Goal: Task Accomplishment & Management: Complete application form

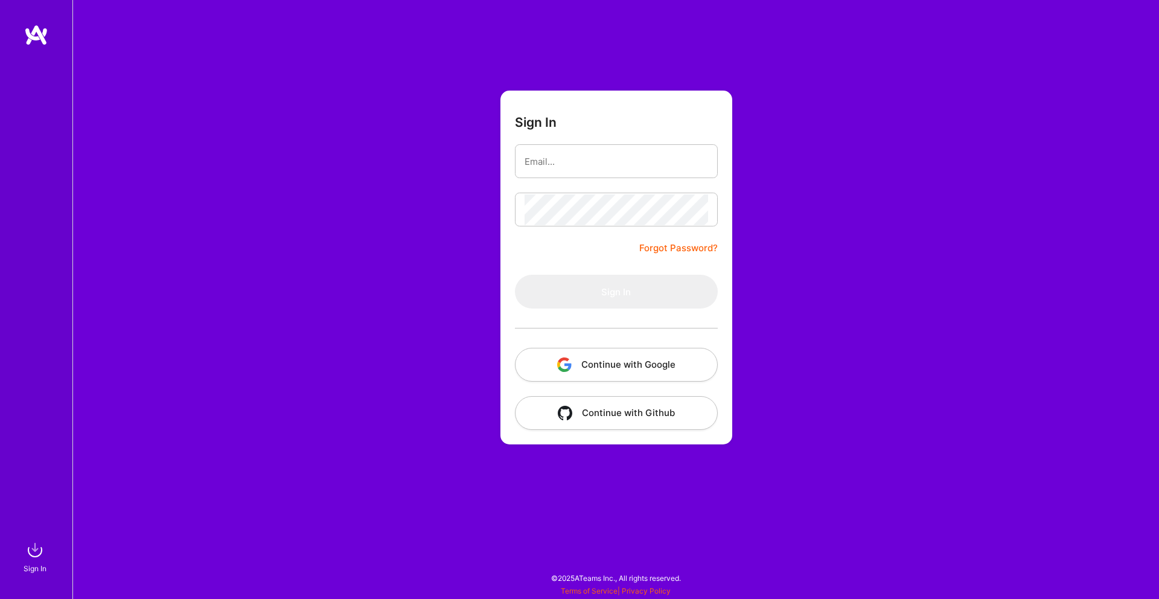
click at [616, 362] on button "Continue with Google" at bounding box center [616, 365] width 203 height 34
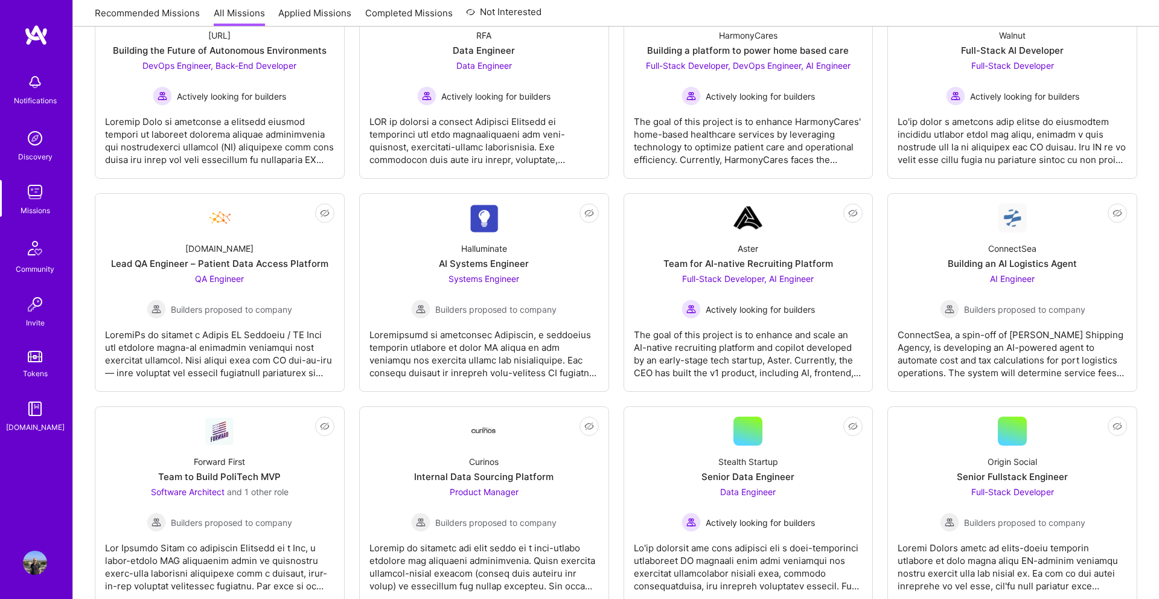
scroll to position [262, 0]
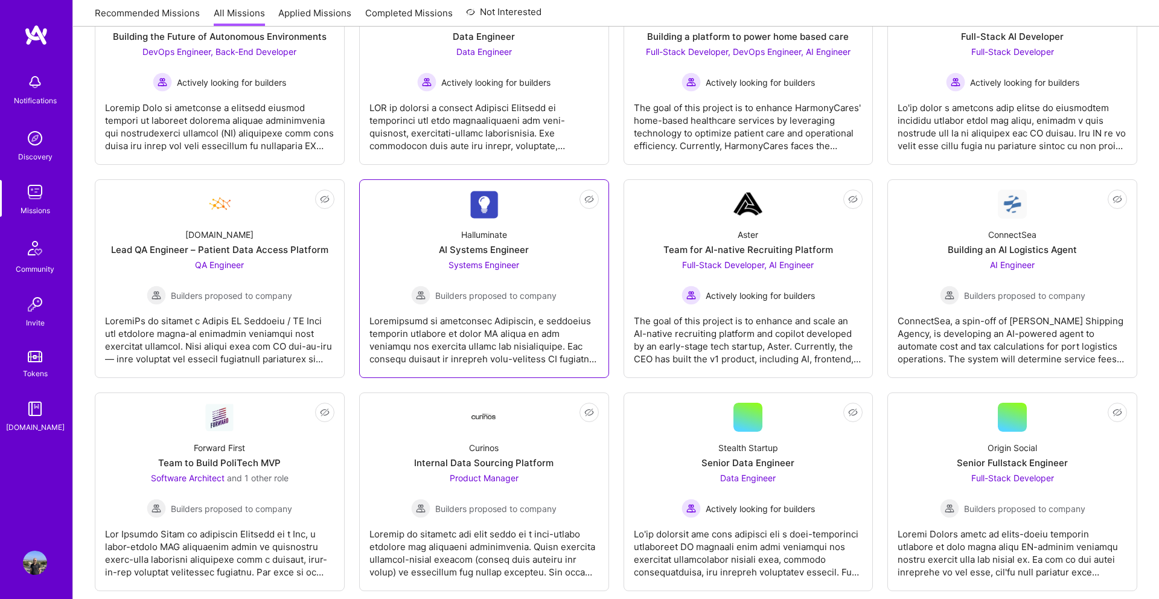
click at [532, 244] on div "Halluminate AI Systems Engineer Systems Engineer Builders proposed to company" at bounding box center [484, 262] width 229 height 86
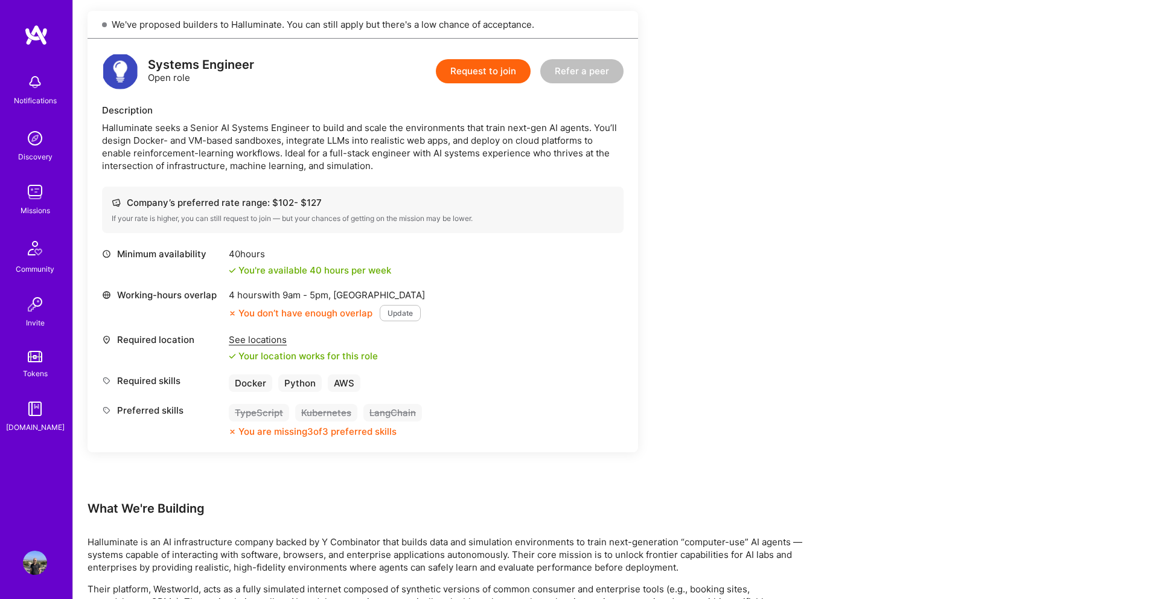
scroll to position [269, 0]
click at [399, 318] on button "Update" at bounding box center [400, 315] width 41 height 16
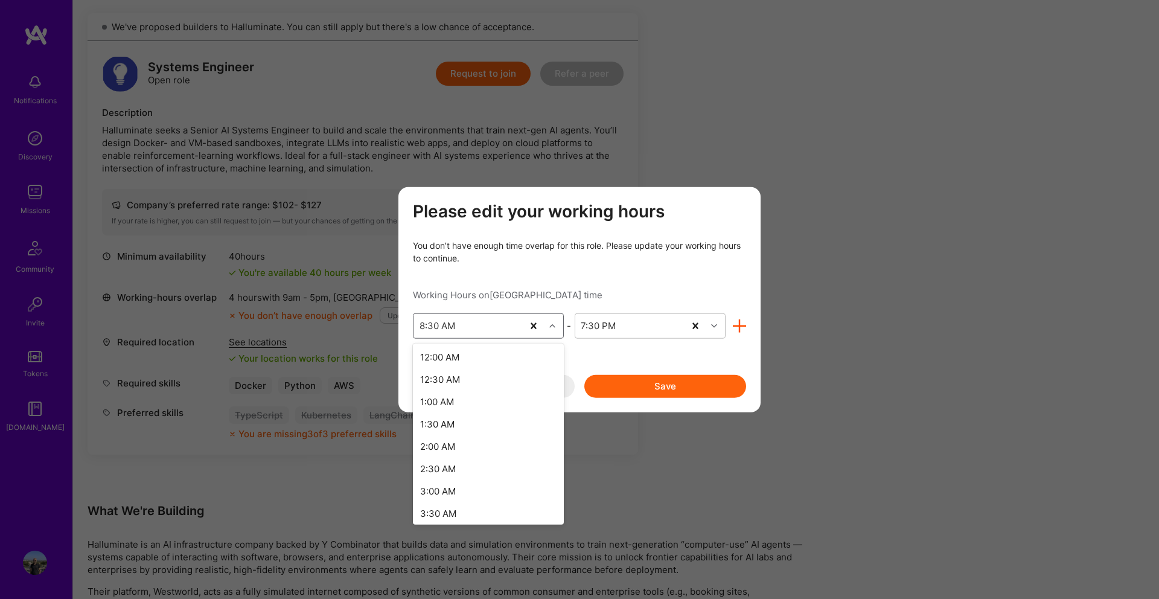
scroll to position [231, 0]
click at [552, 327] on icon "modal" at bounding box center [552, 325] width 6 height 6
click at [466, 475] on div "11:00 AM" at bounding box center [488, 474] width 151 height 22
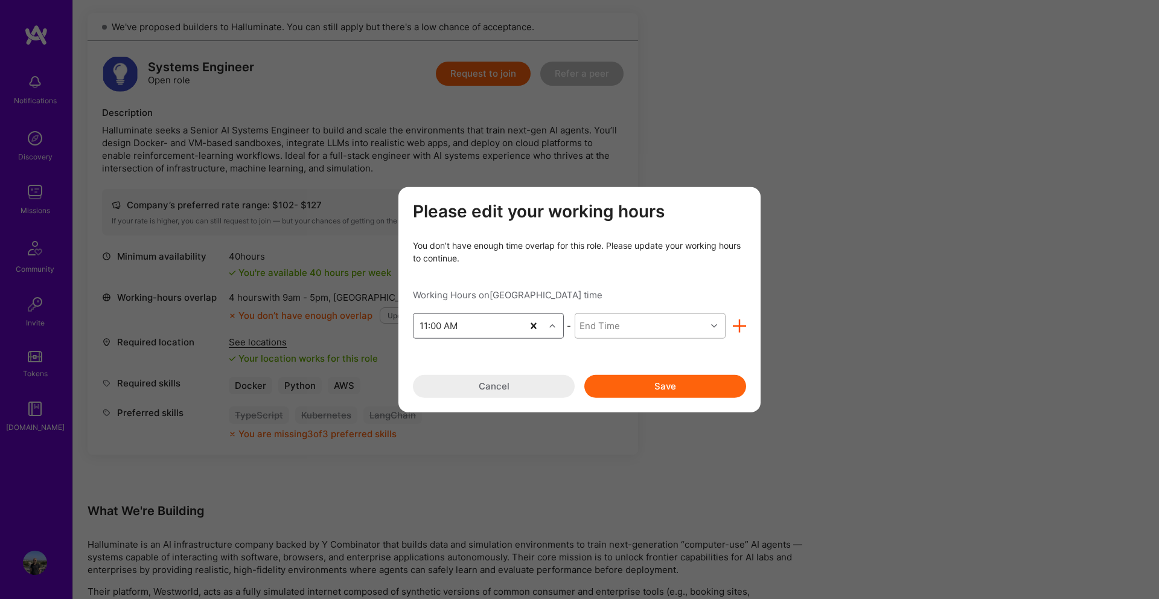
click at [693, 329] on div "End Time" at bounding box center [640, 325] width 131 height 24
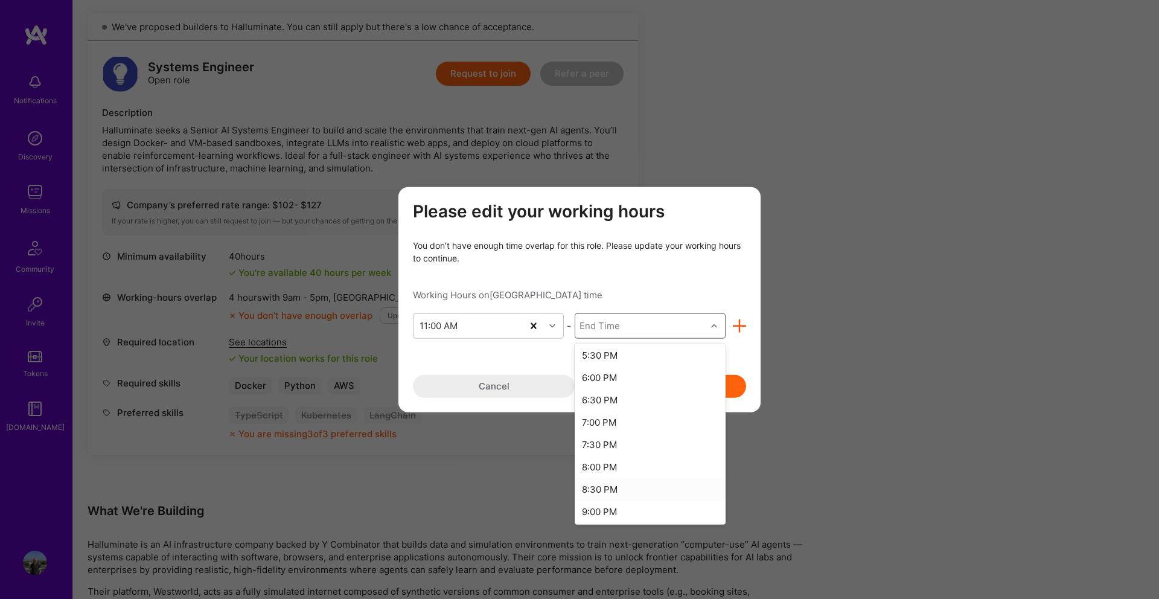
scroll to position [294, 0]
click at [619, 509] on div "9:00 PM" at bounding box center [650, 509] width 151 height 22
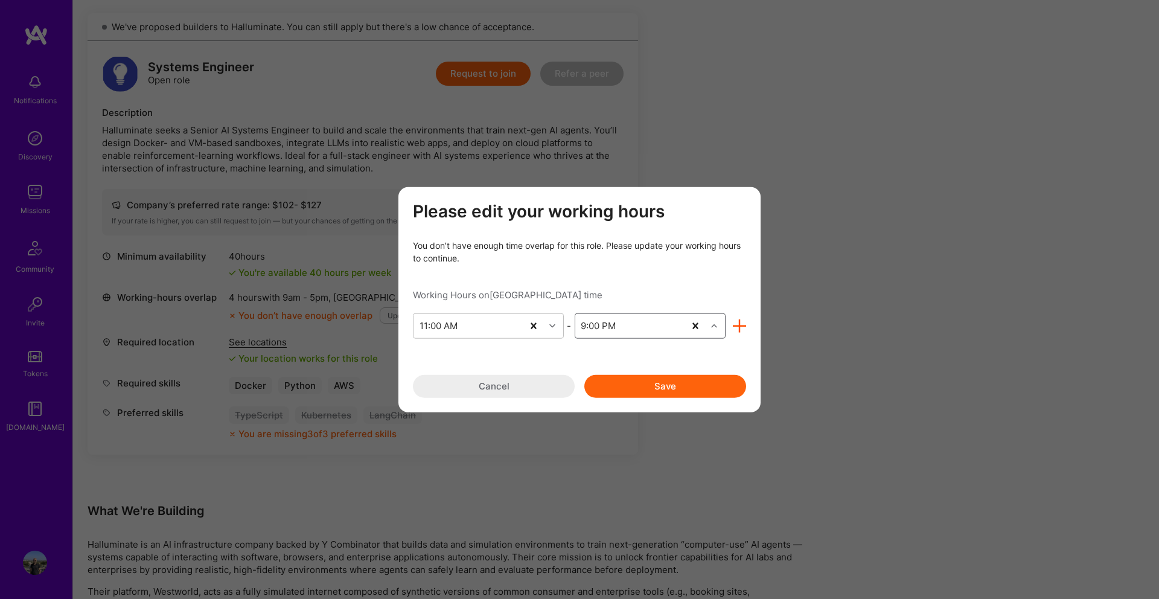
click at [613, 375] on button "Save" at bounding box center [665, 385] width 162 height 23
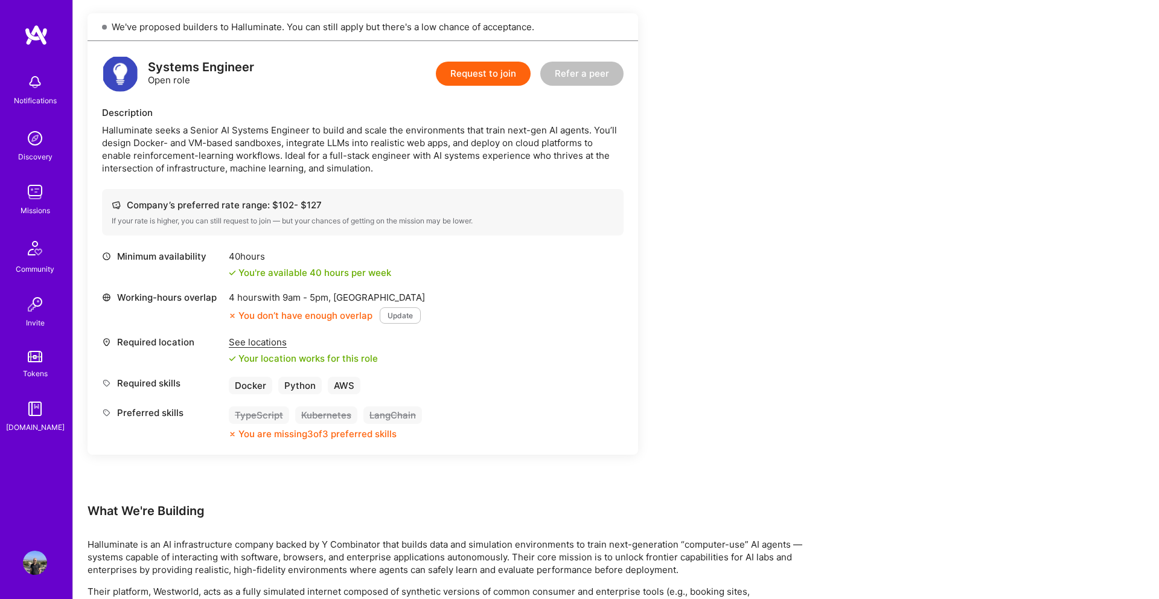
click at [399, 315] on button "Update" at bounding box center [400, 315] width 41 height 16
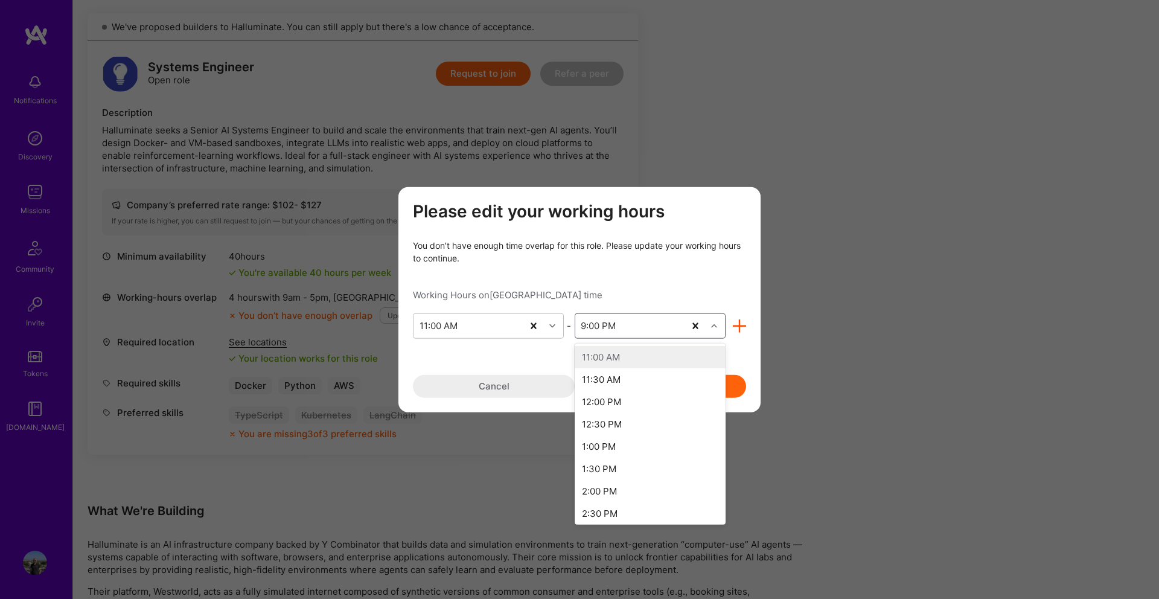
click at [711, 330] on div "modal" at bounding box center [715, 326] width 19 height 16
click at [630, 506] on div "11:00 PM" at bounding box center [650, 509] width 151 height 22
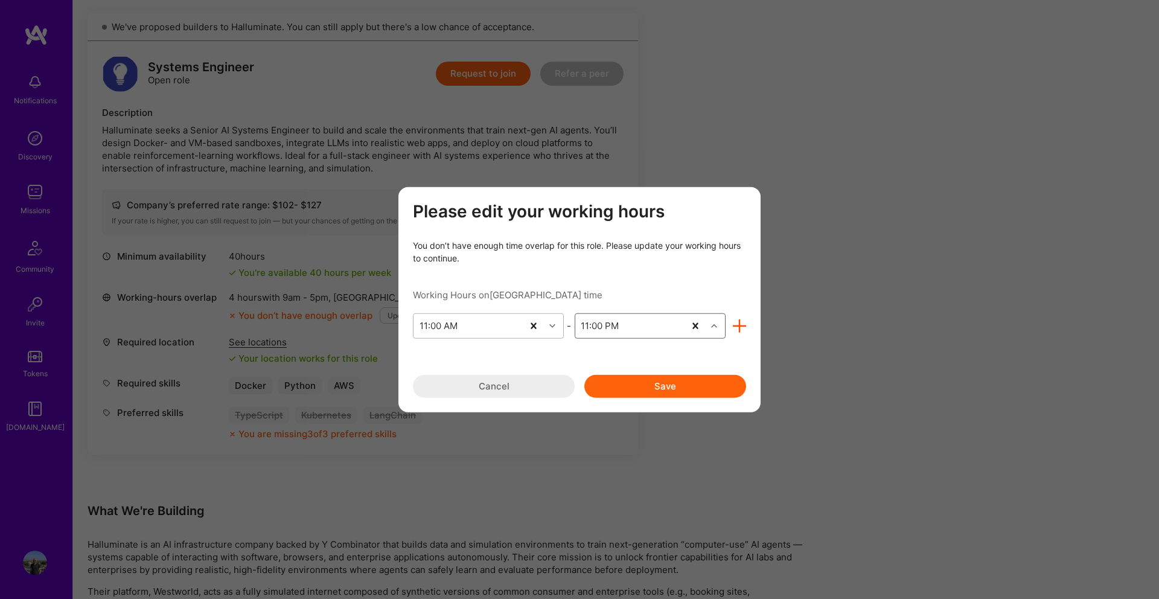
click at [554, 328] on icon "modal" at bounding box center [552, 325] width 6 height 6
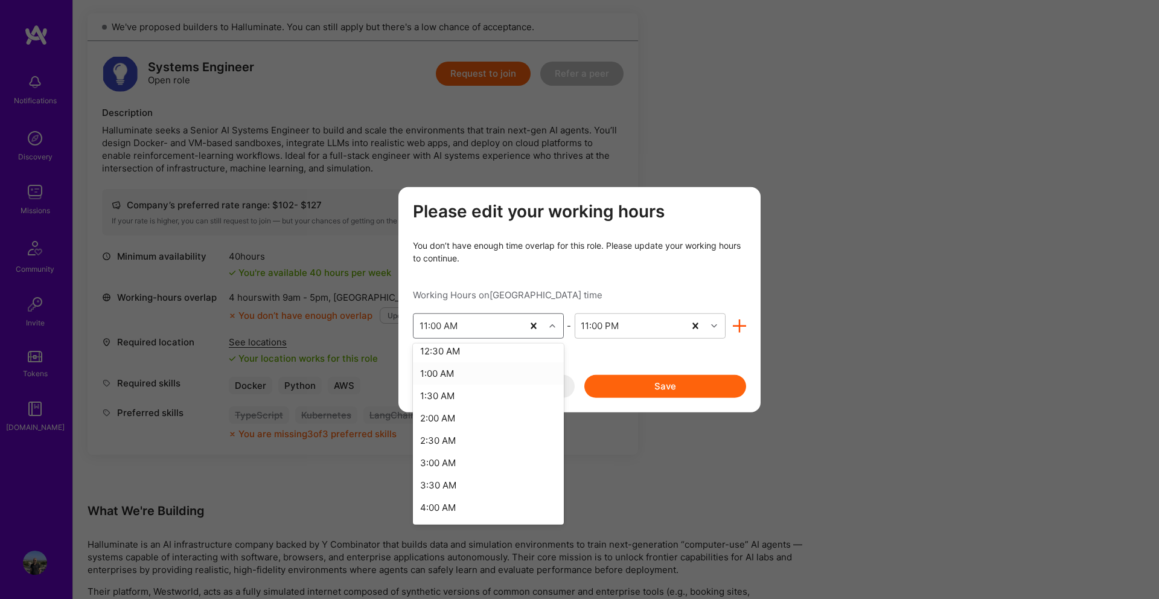
scroll to position [28, 0]
click at [479, 374] on div "1:00 AM" at bounding box center [488, 373] width 151 height 22
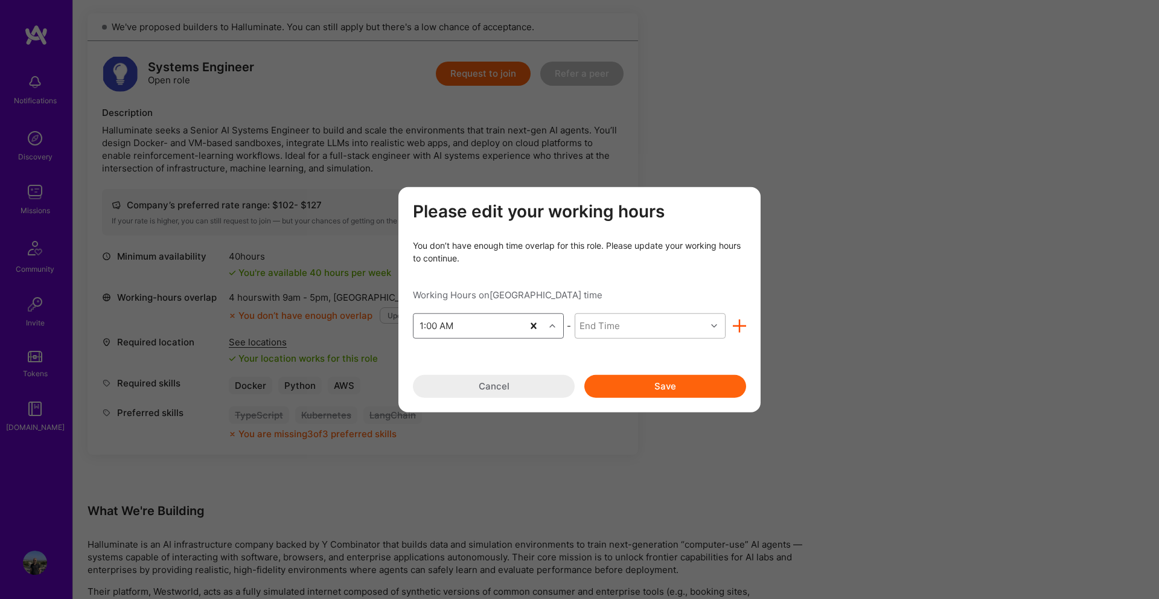
click at [664, 327] on div "End Time" at bounding box center [640, 325] width 131 height 24
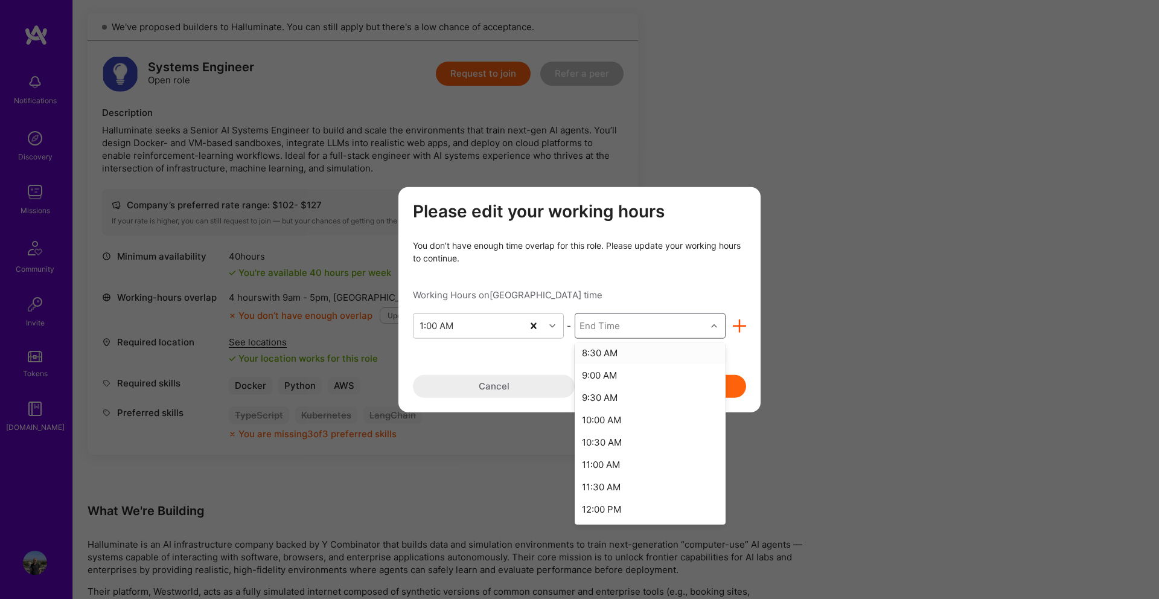
scroll to position [342, 0]
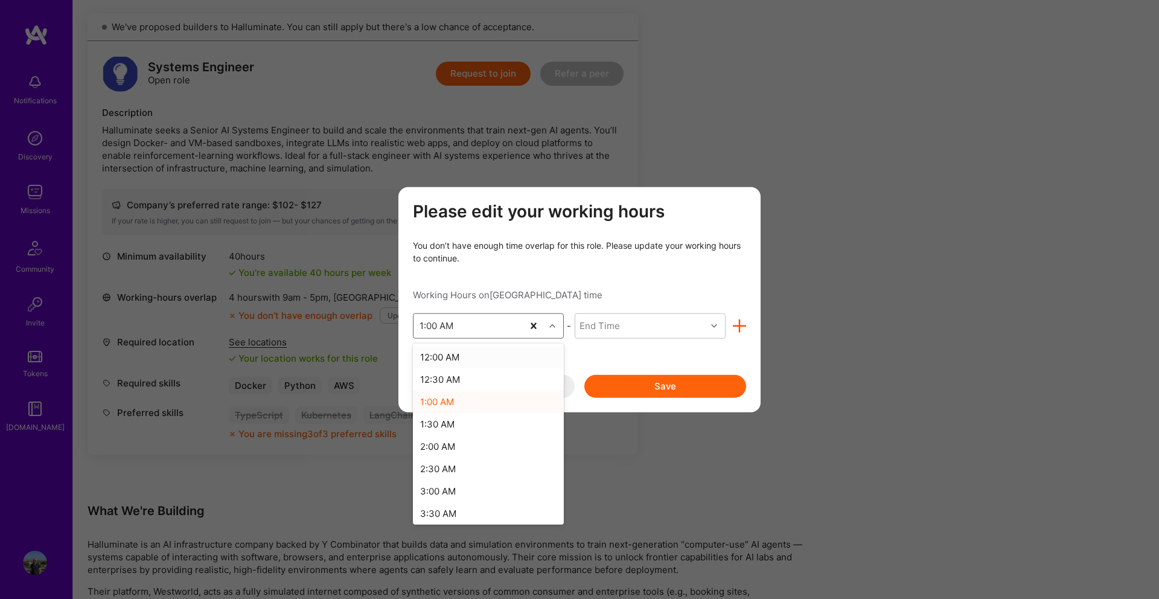
click at [476, 333] on div "1:00 AM" at bounding box center [468, 325] width 109 height 24
click at [456, 435] on div "1:00 PM" at bounding box center [488, 440] width 151 height 22
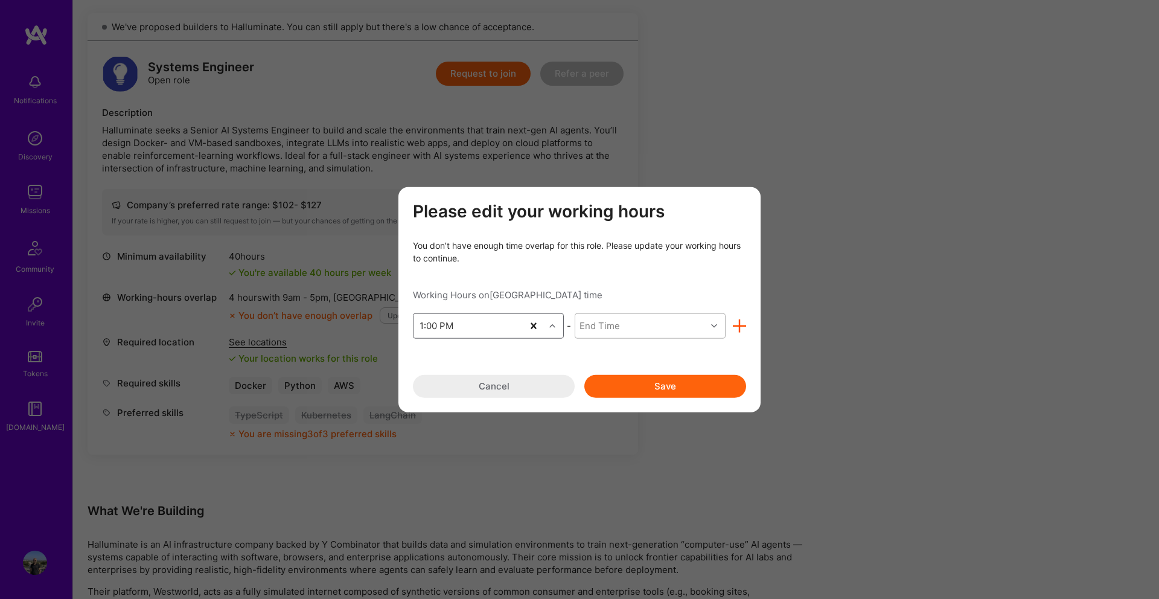
click at [621, 327] on div "End Time" at bounding box center [640, 325] width 131 height 24
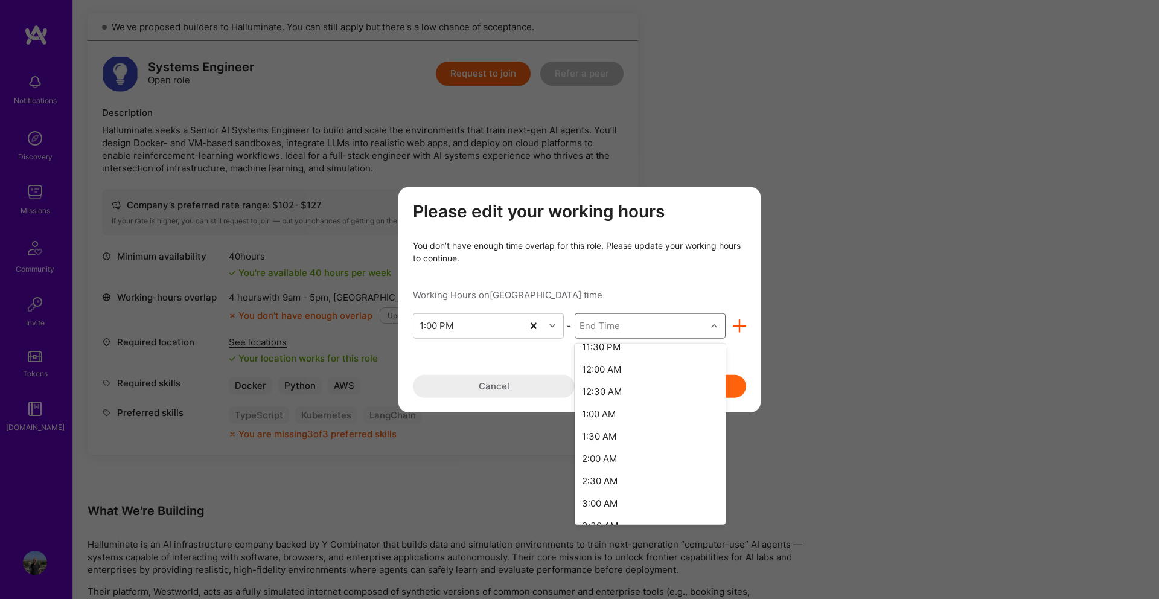
scroll to position [480, 0]
click at [604, 411] on div "1:00 AM" at bounding box center [650, 413] width 151 height 22
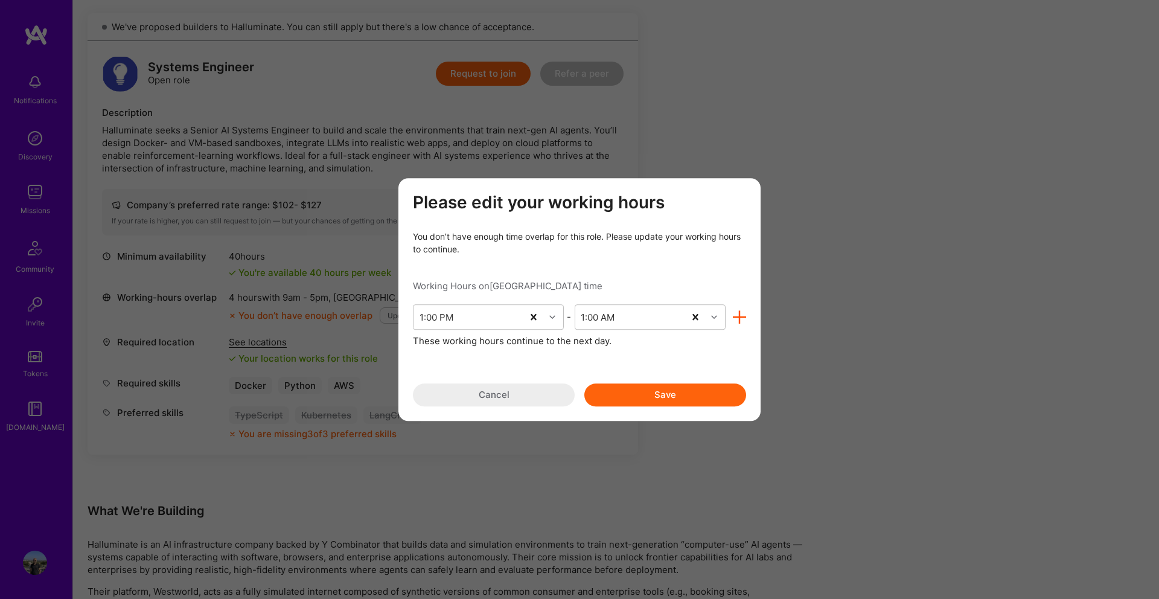
click at [638, 391] on button "Save" at bounding box center [665, 394] width 162 height 23
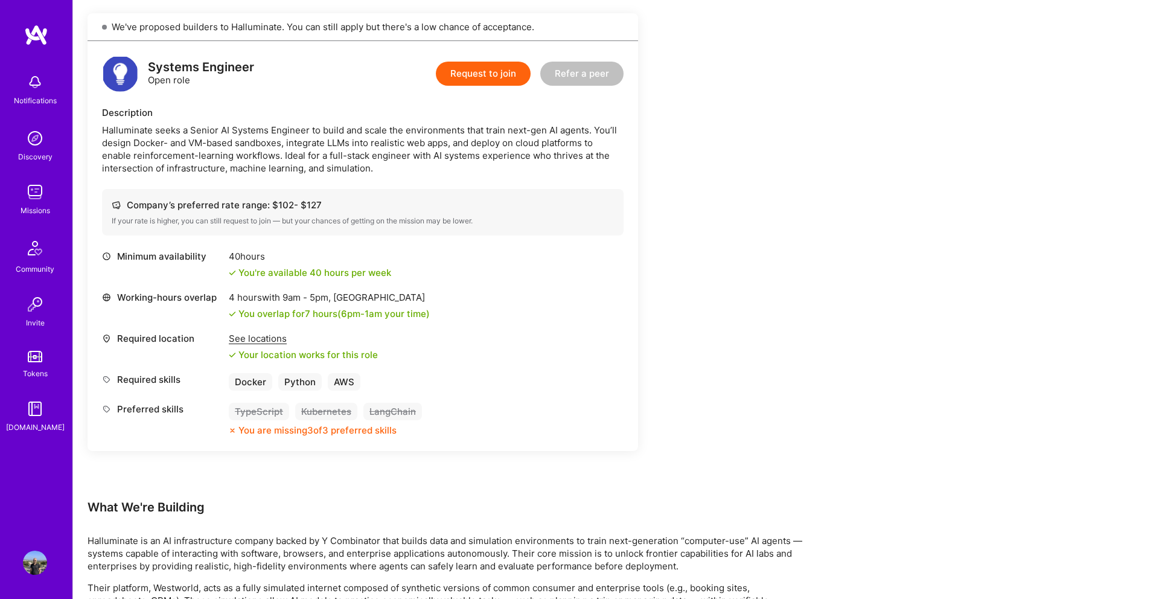
click at [490, 75] on button "Request to join" at bounding box center [483, 74] width 95 height 24
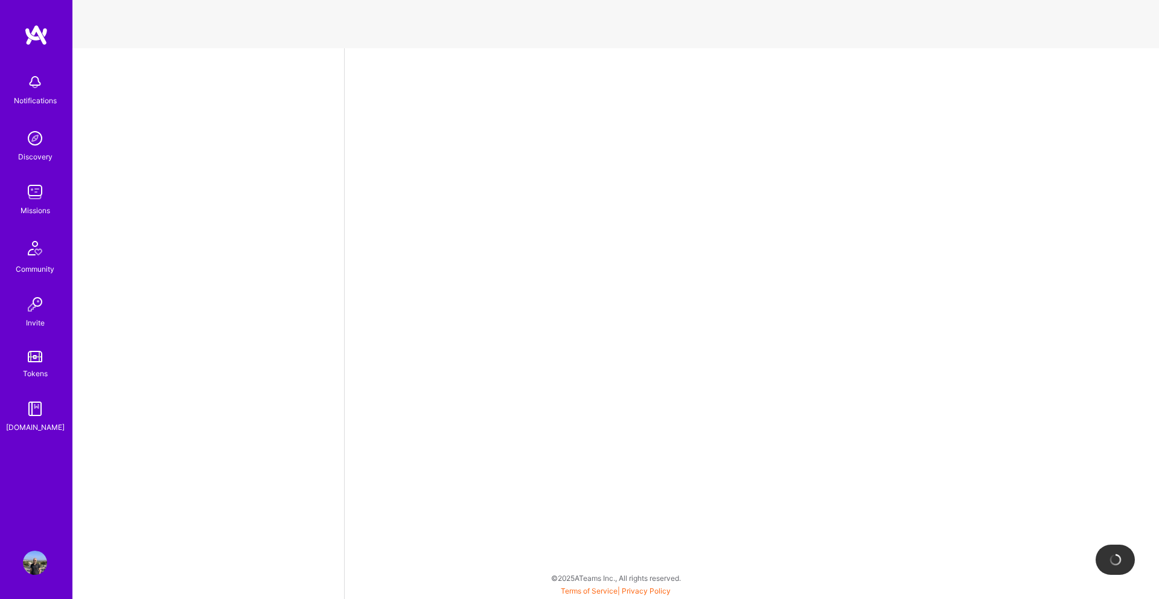
select select "DE"
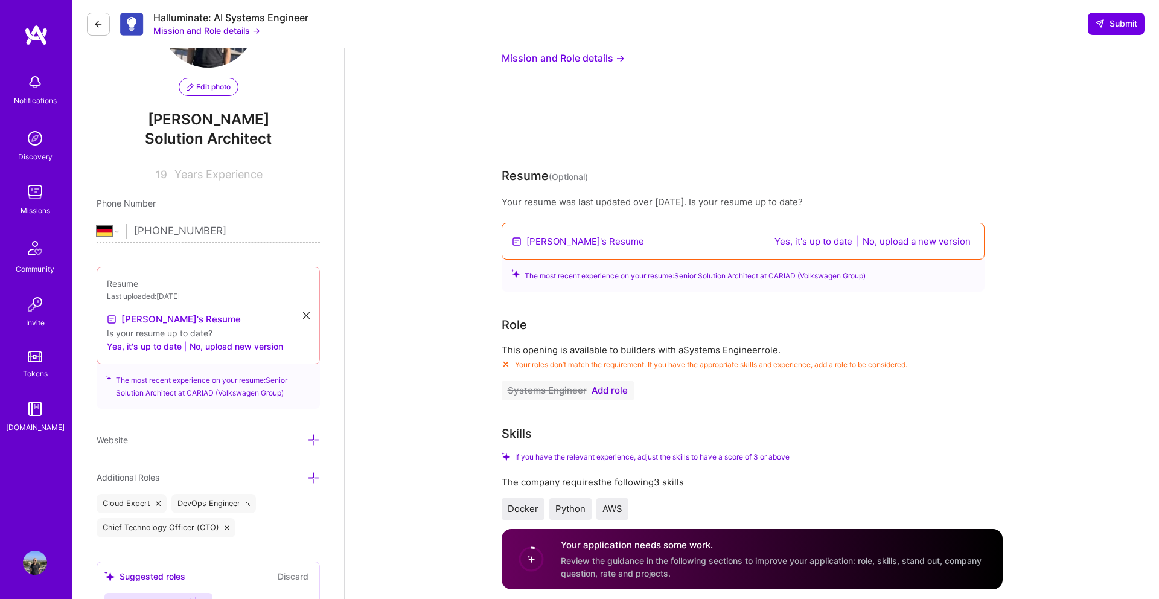
scroll to position [104, 0]
click at [906, 241] on button "No, upload a new version" at bounding box center [916, 239] width 115 height 14
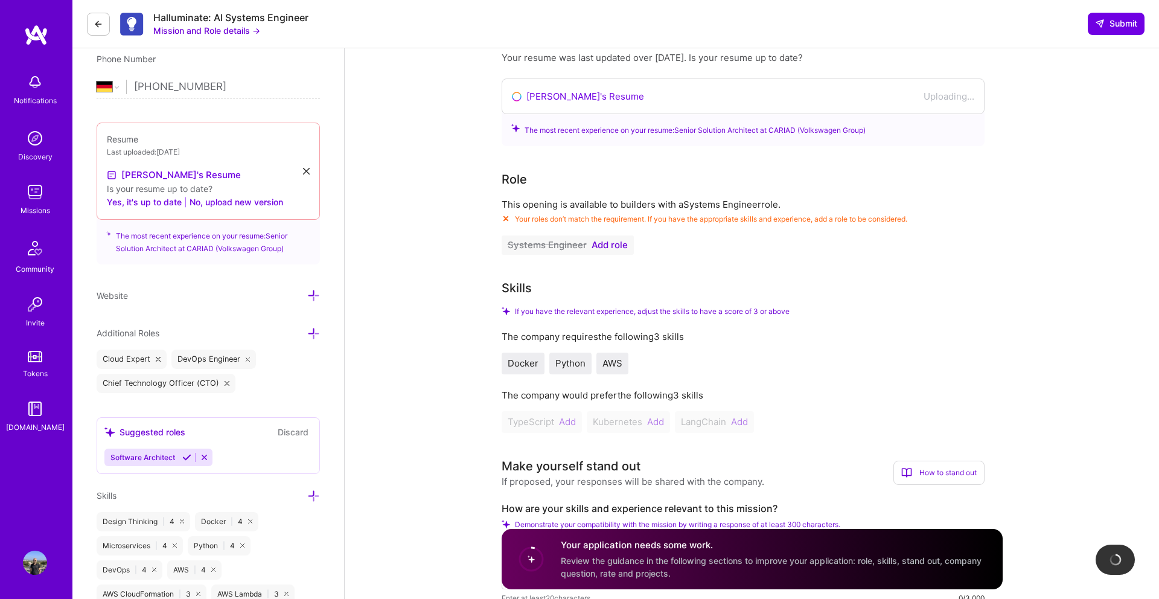
scroll to position [252, 0]
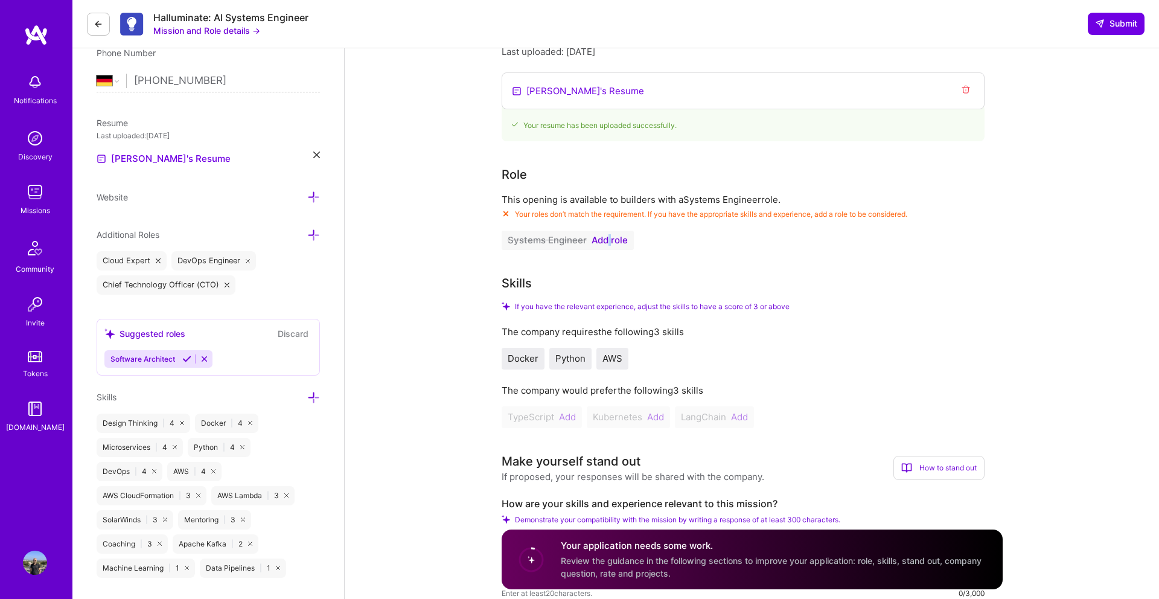
click at [599, 244] on span "Add role" at bounding box center [610, 240] width 36 height 10
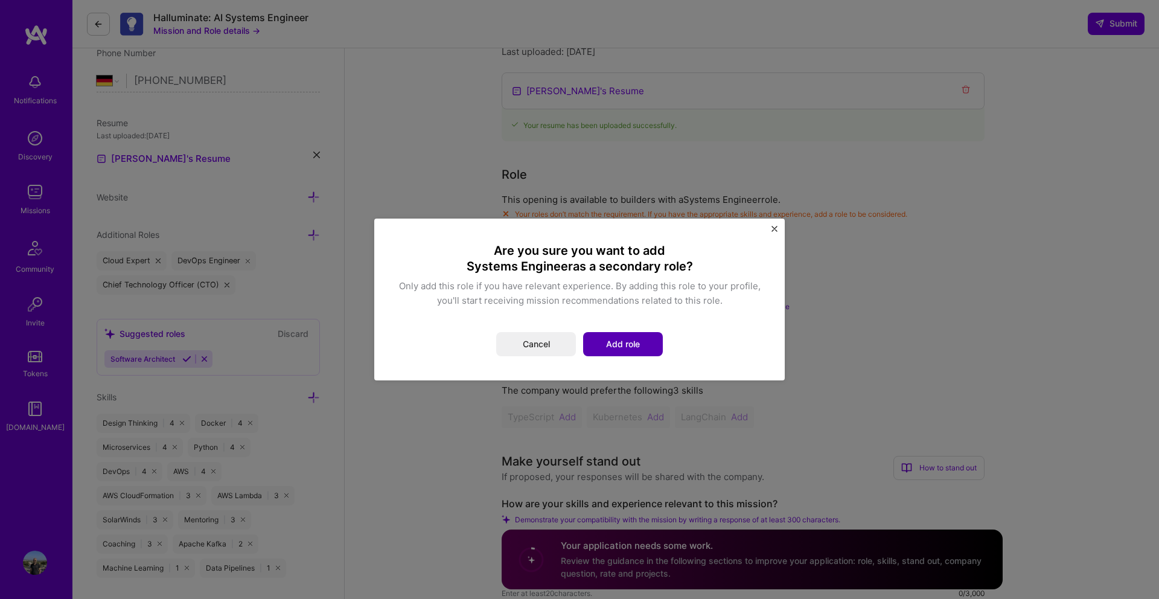
click at [604, 351] on button "Add role" at bounding box center [623, 344] width 80 height 24
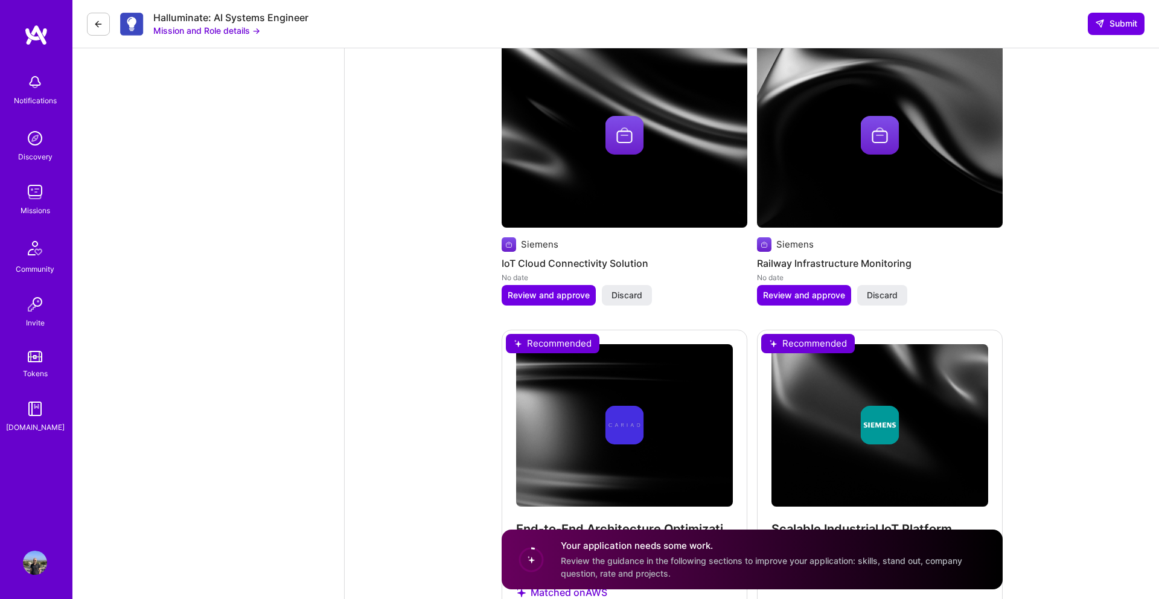
scroll to position [2326, 0]
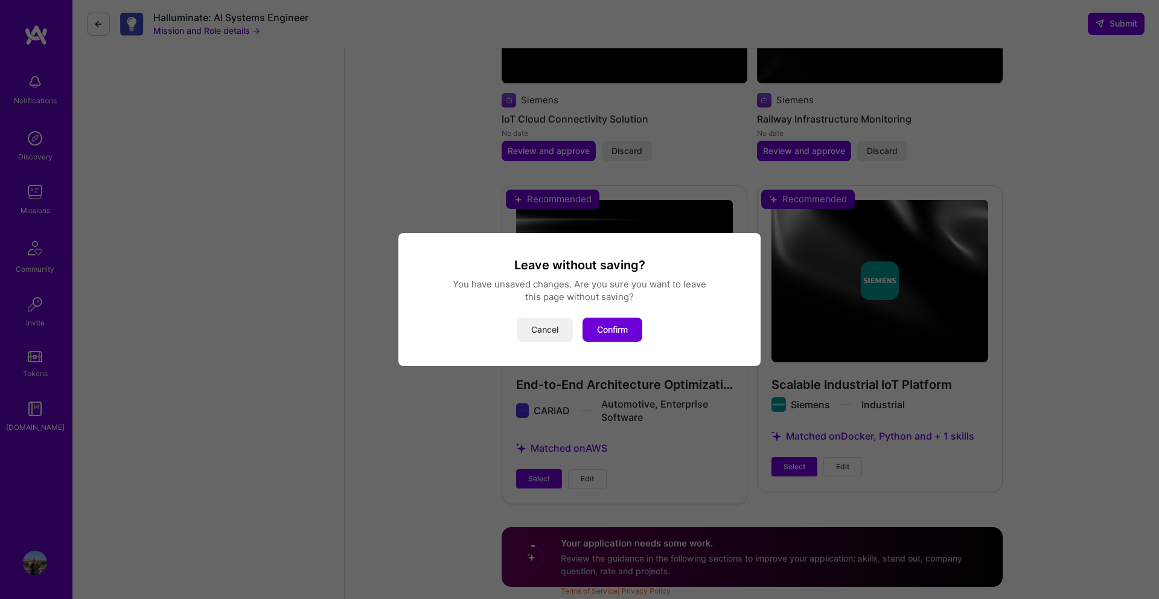
click at [554, 336] on button "Cancel" at bounding box center [545, 330] width 56 height 24
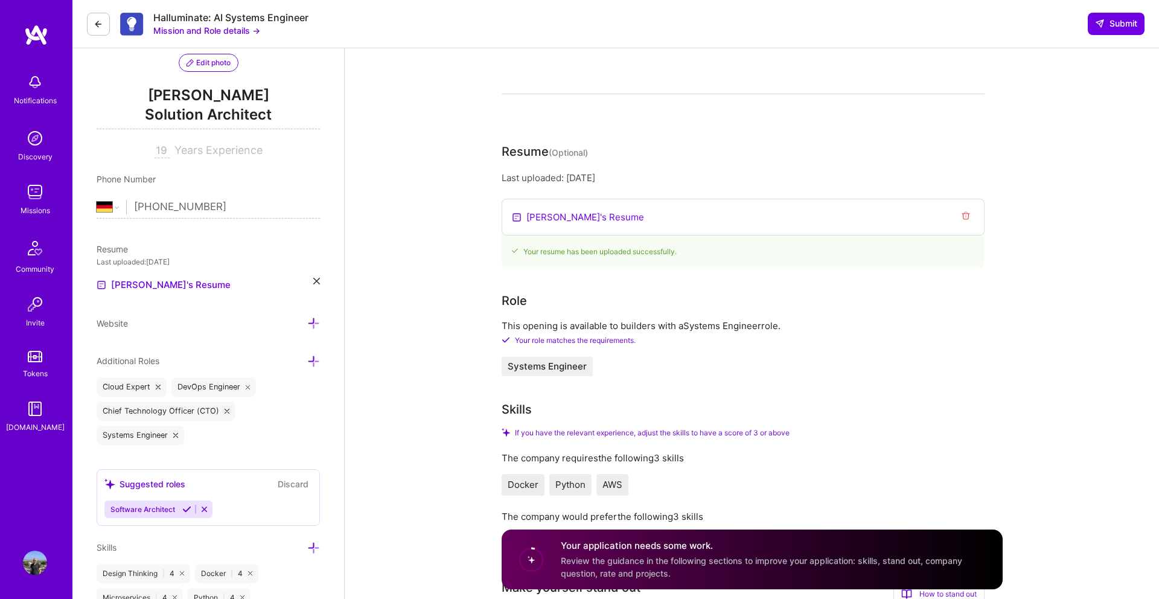
scroll to position [120, 0]
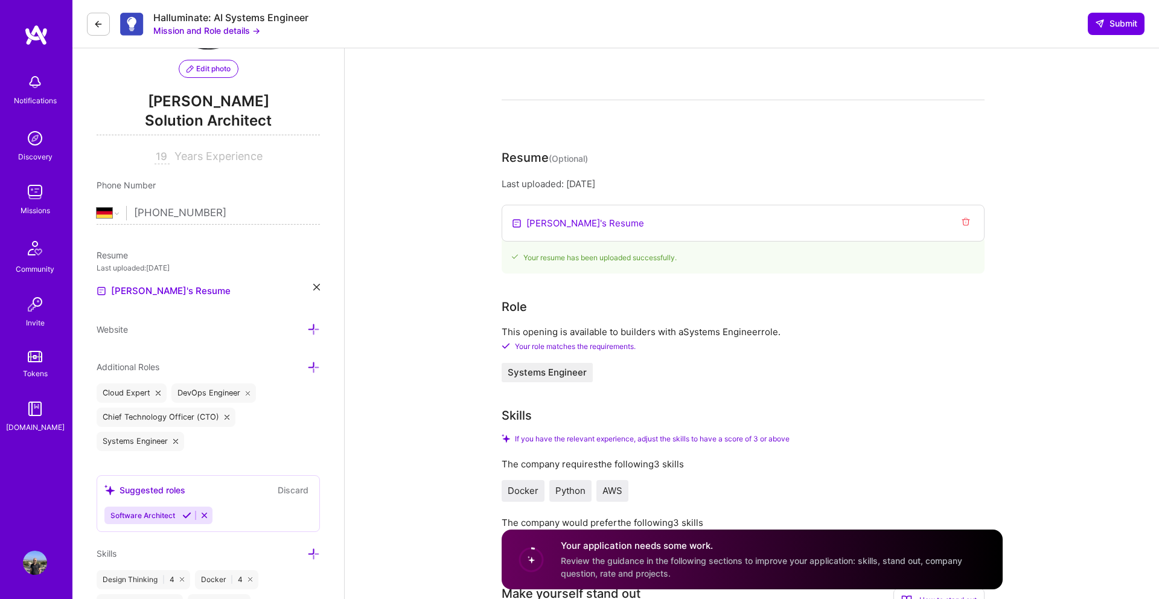
click at [103, 14] on button at bounding box center [98, 24] width 23 height 23
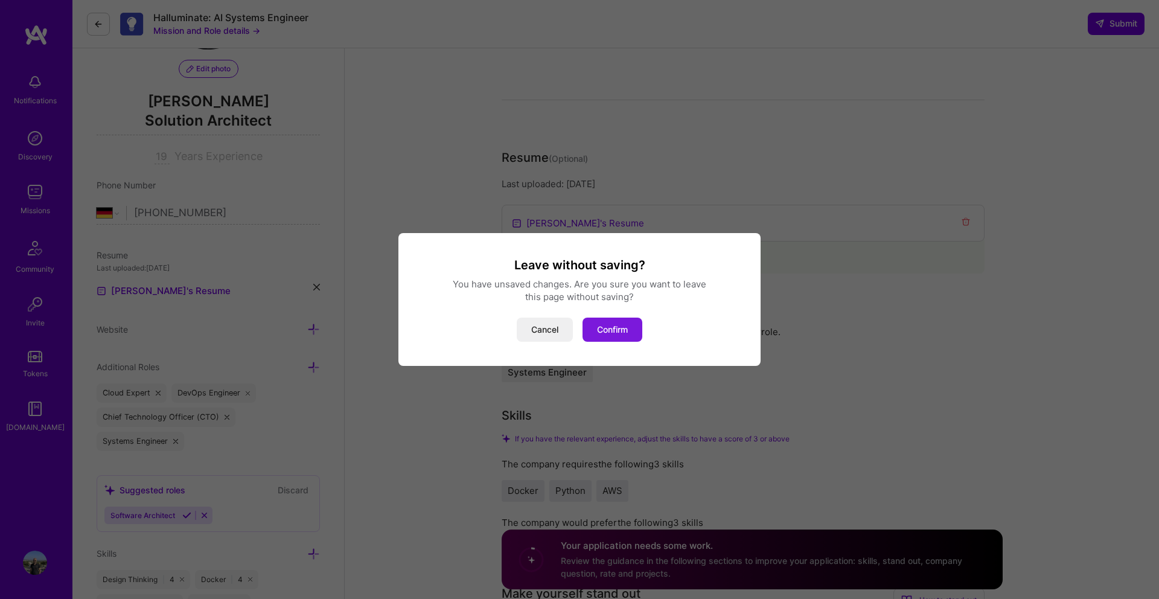
click at [596, 328] on button "Confirm" at bounding box center [613, 330] width 60 height 24
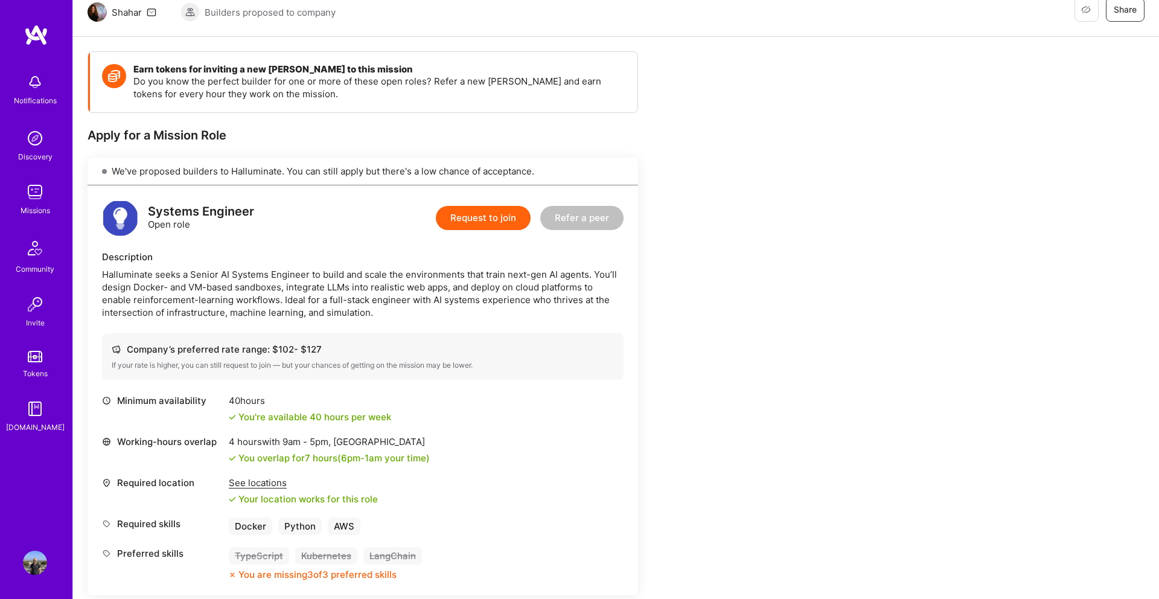
scroll to position [124, 0]
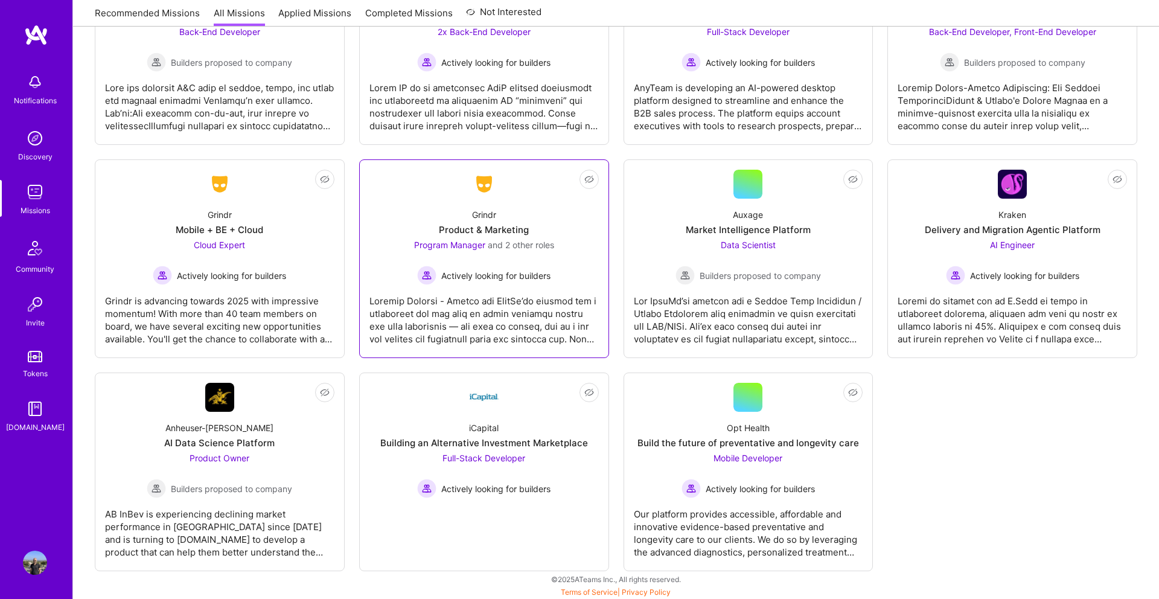
scroll to position [2955, 0]
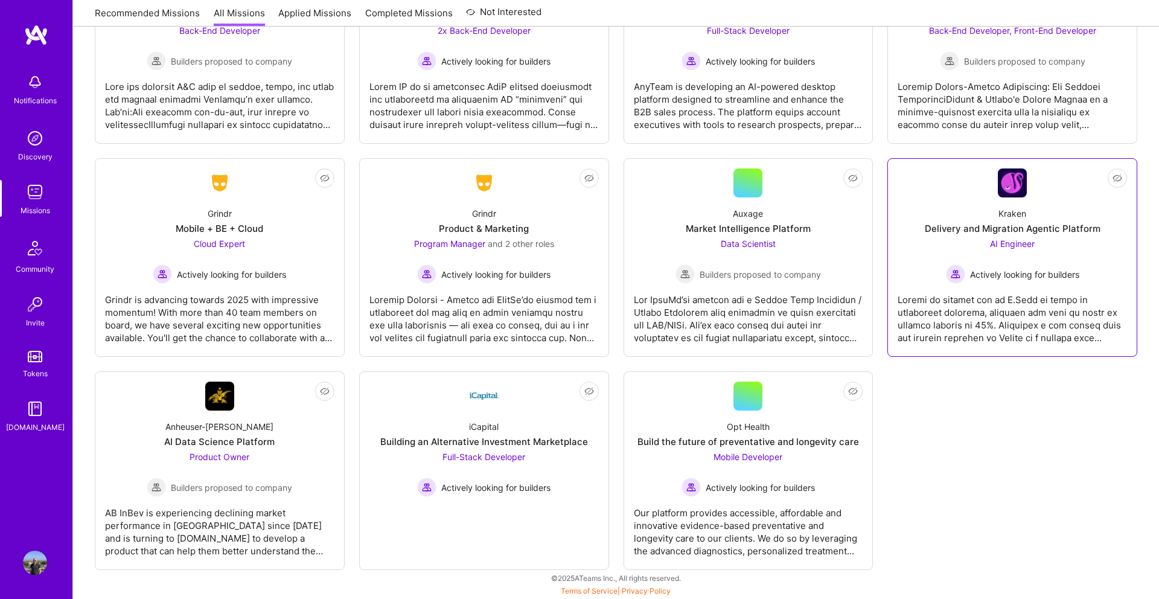
click at [954, 235] on div "Kraken Delivery and Migration Agentic Platform AI Engineer Actively looking for…" at bounding box center [1012, 240] width 229 height 86
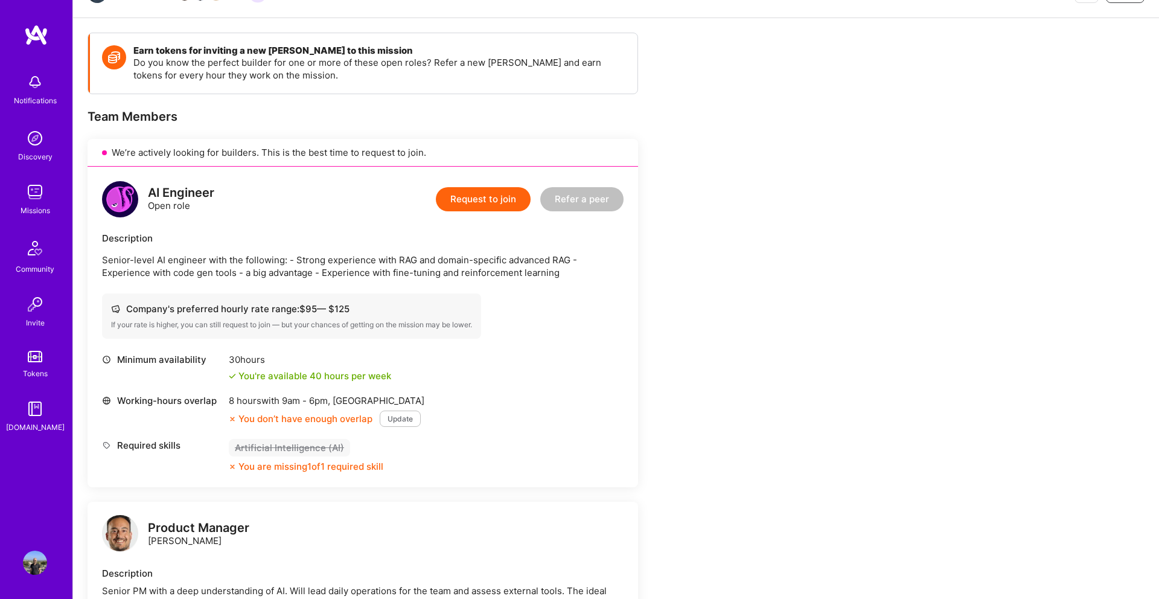
scroll to position [140, 0]
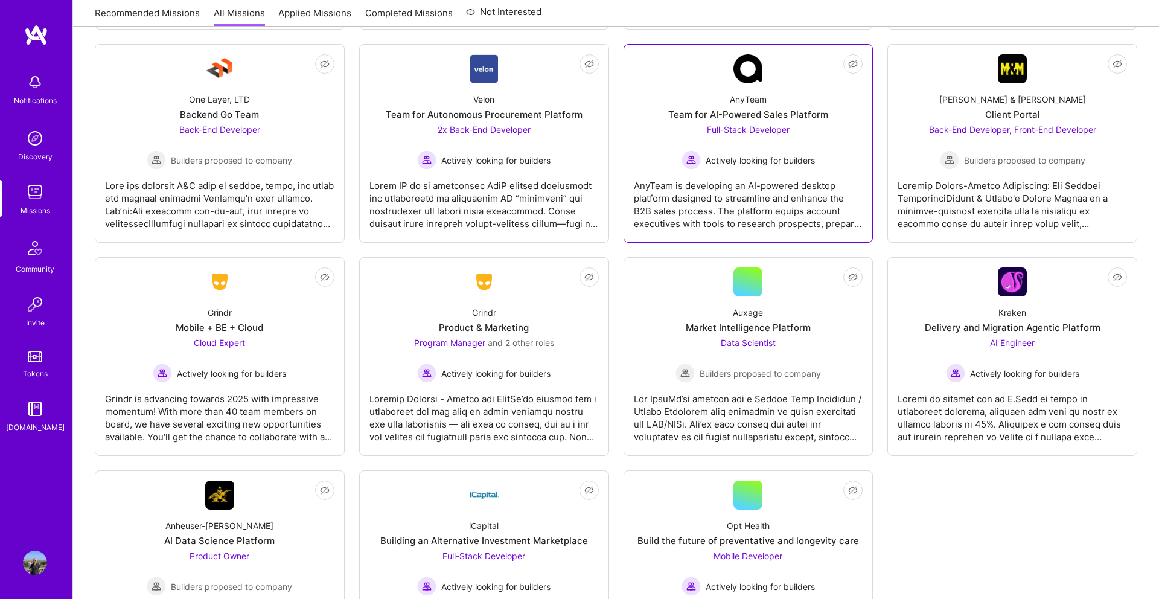
scroll to position [2850, 0]
